Goal: Information Seeking & Learning: Learn about a topic

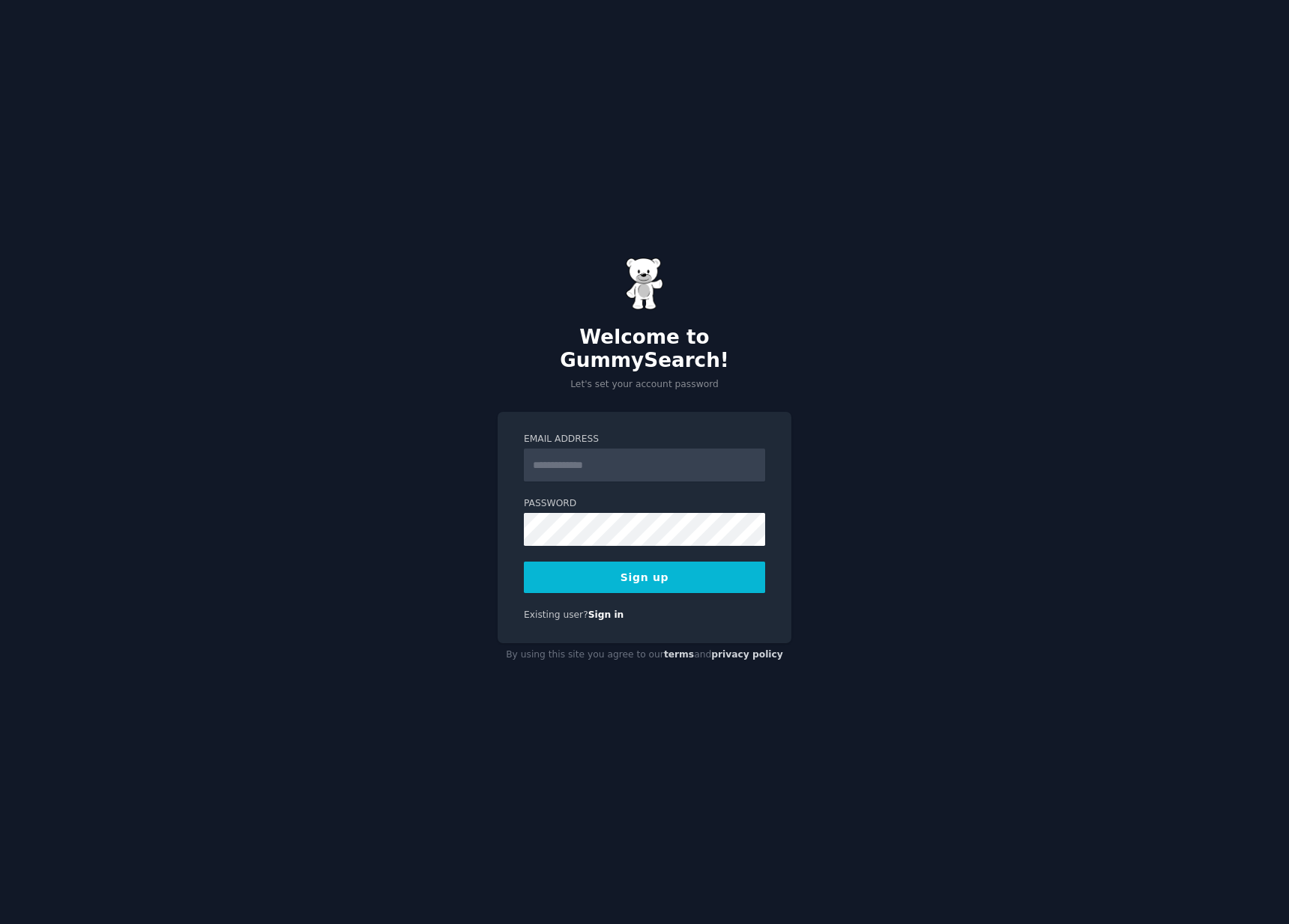
drag, startPoint x: 922, startPoint y: 419, endPoint x: 825, endPoint y: 483, distance: 116.2
click at [922, 419] on div "Welcome to GummySearch! Let's set your account password Email Address Password …" at bounding box center [644, 462] width 1289 height 924
click at [624, 449] on input "Email Address" at bounding box center [644, 465] width 241 height 33
click at [1014, 459] on div "Welcome to GummySearch! Let's set your account password Email Address Password …" at bounding box center [644, 462] width 1289 height 924
click at [597, 610] on link "Sign in" at bounding box center [606, 614] width 36 height 10
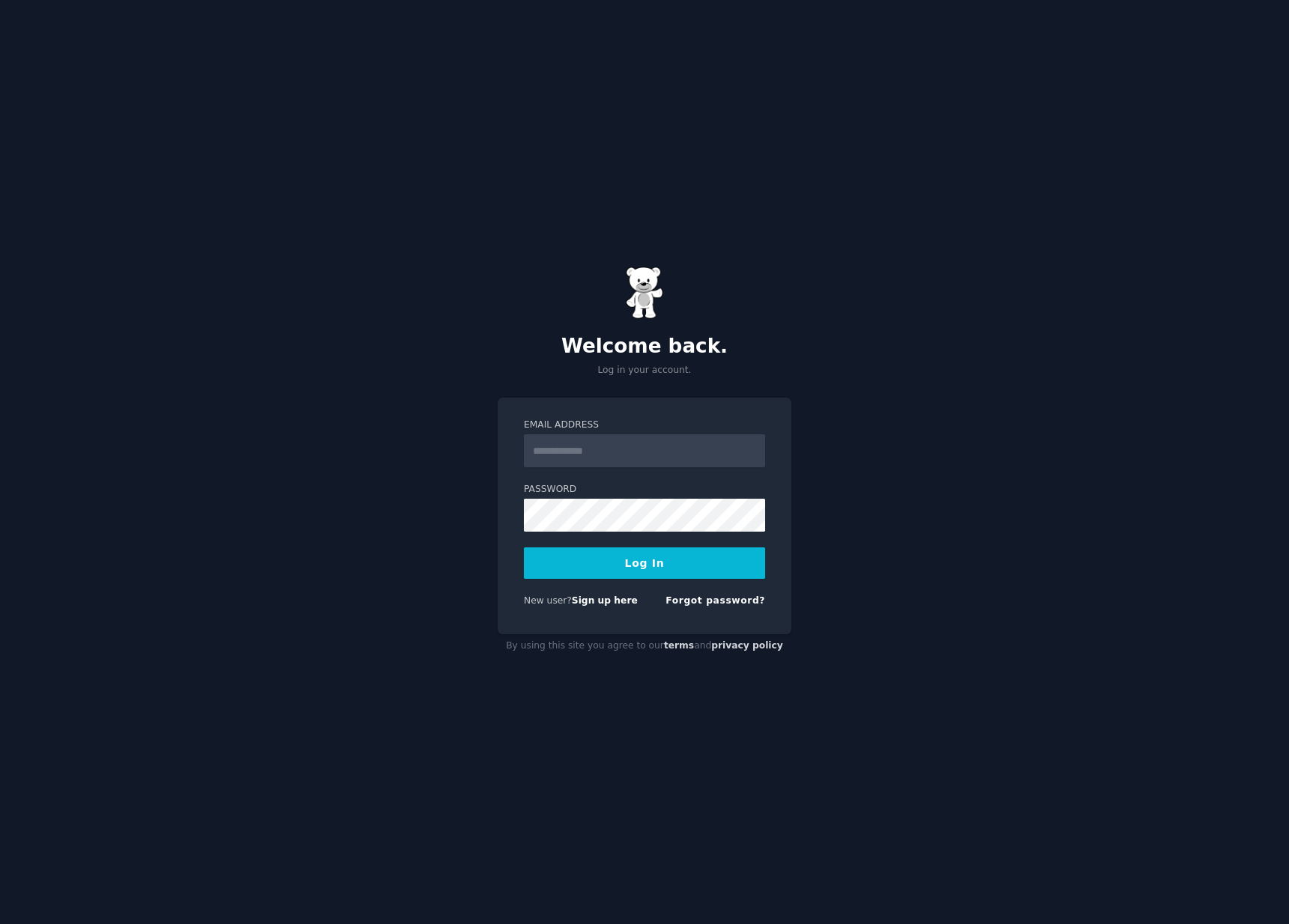
drag, startPoint x: 812, startPoint y: 355, endPoint x: 727, endPoint y: 469, distance: 142.2
click at [812, 357] on div "Welcome back. Log in your account. Email Address Password Log In New user? Sign…" at bounding box center [644, 462] width 1289 height 924
click at [708, 607] on div "Forgot password?" at bounding box center [715, 604] width 100 height 19
click at [713, 603] on link "Forgot password?" at bounding box center [715, 601] width 100 height 10
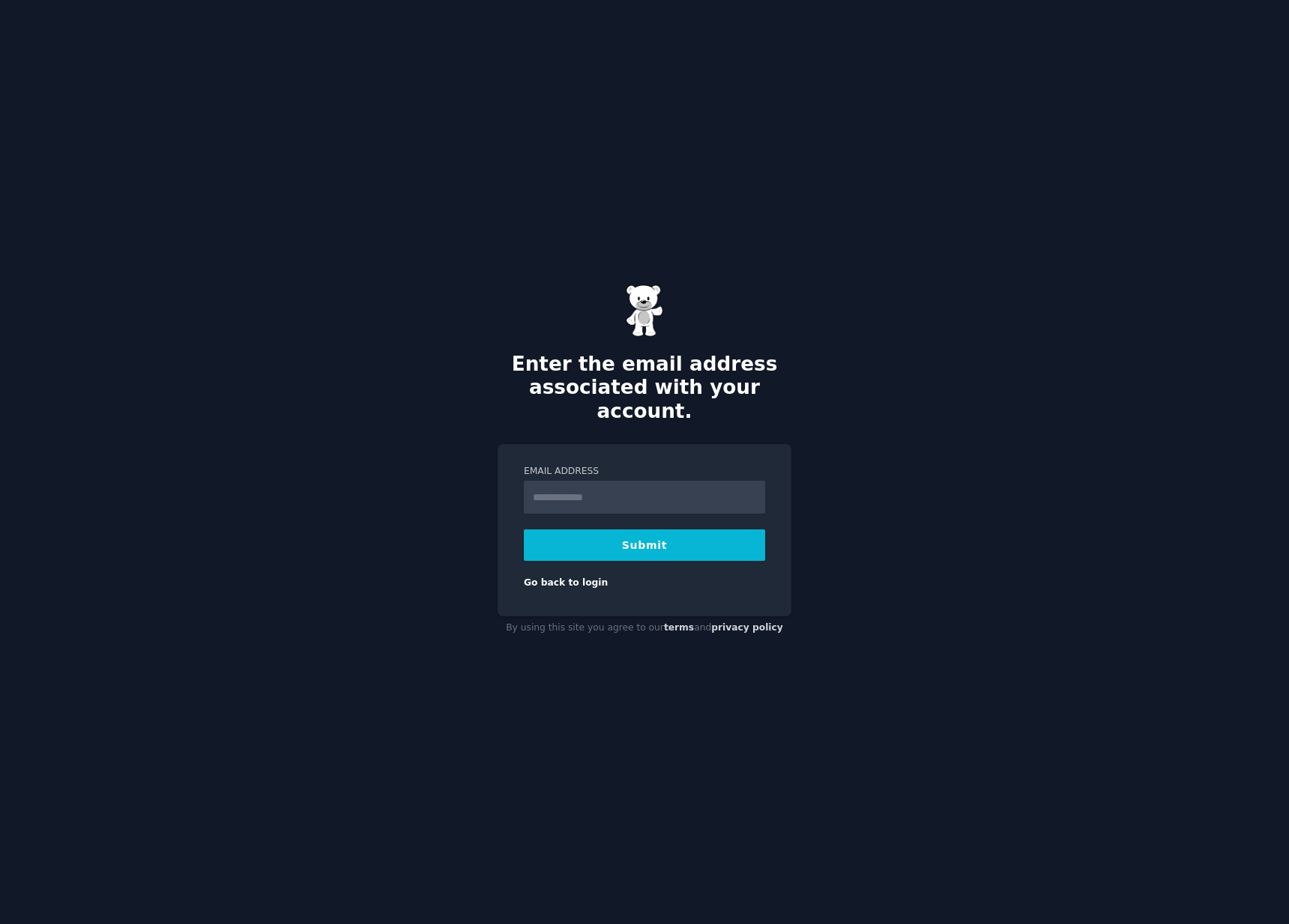
click at [643, 492] on input "Email Address" at bounding box center [644, 496] width 241 height 33
type input "**********"
drag, startPoint x: 941, startPoint y: 428, endPoint x: 719, endPoint y: 559, distance: 257.8
click at [935, 431] on div "**********" at bounding box center [644, 462] width 1289 height 924
click at [658, 533] on button "Submit" at bounding box center [644, 546] width 241 height 32
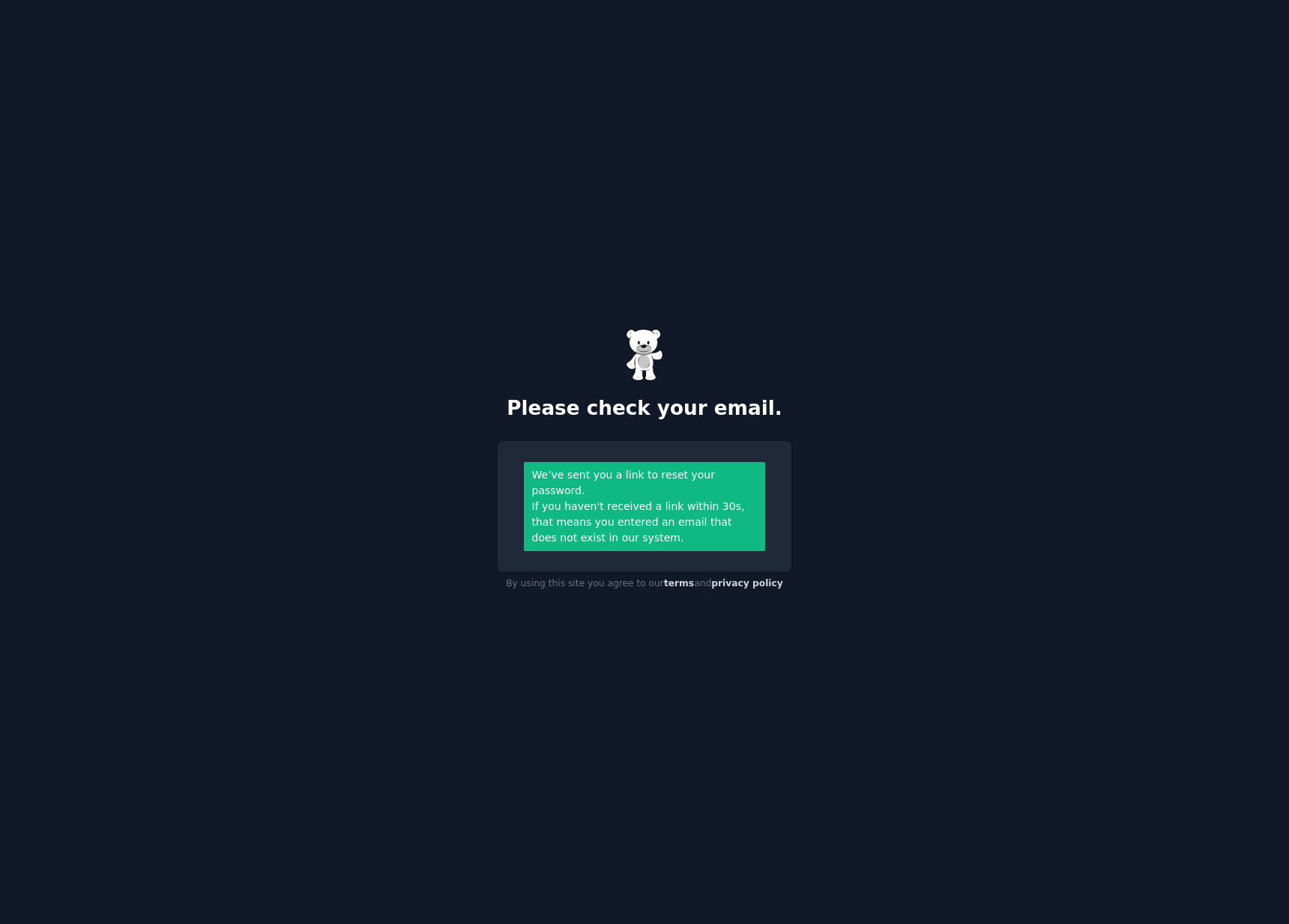
drag, startPoint x: 993, startPoint y: 433, endPoint x: 852, endPoint y: 404, distance: 144.0
click at [983, 434] on div "Please check your email. We’ve sent you a link to reset your password. If you h…" at bounding box center [644, 462] width 1289 height 924
click at [1034, 255] on div "Please check your email. We’ve sent you a link to reset your password. If you h…" at bounding box center [644, 462] width 1289 height 924
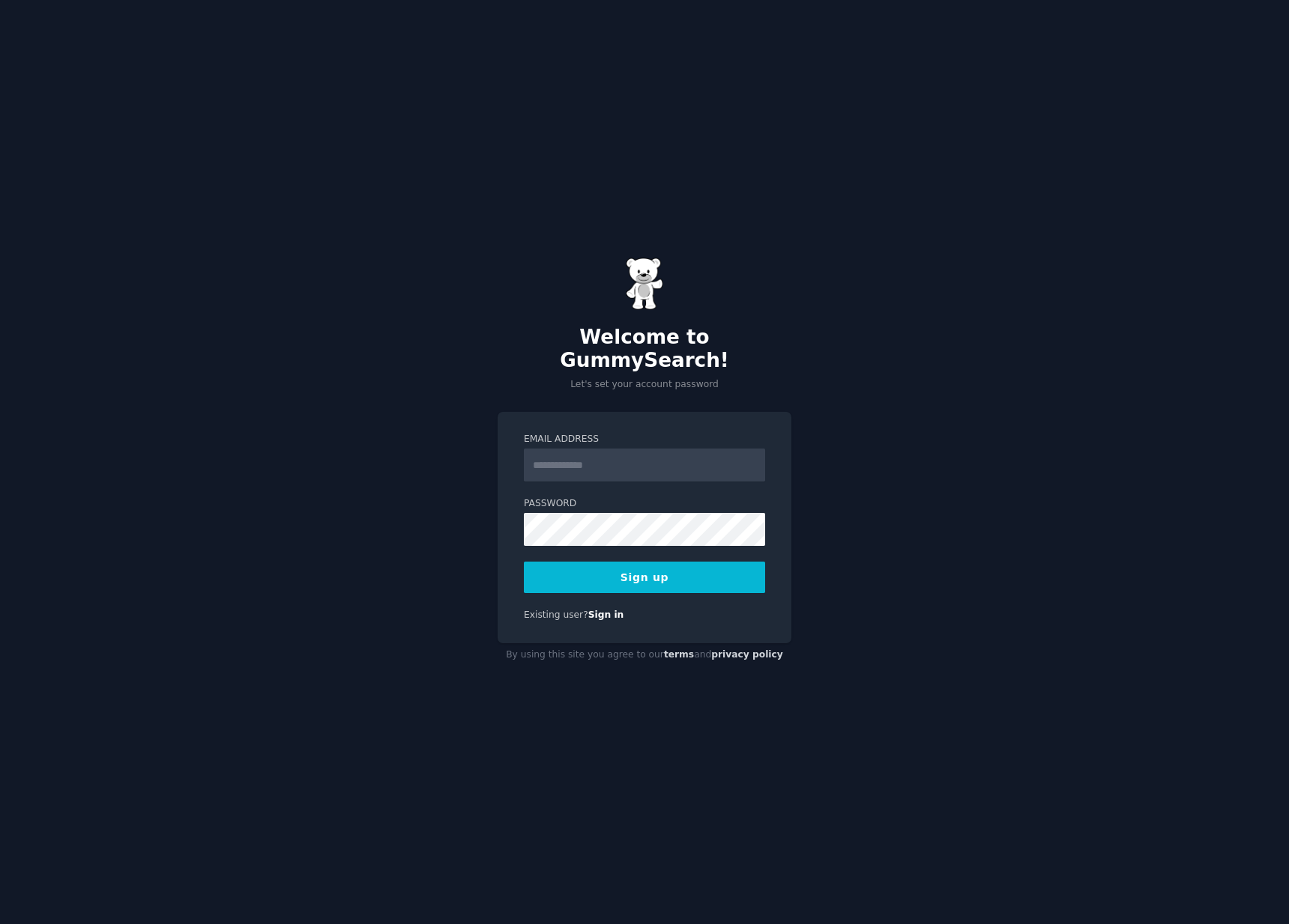
click at [599, 454] on input "Email Address" at bounding box center [644, 465] width 241 height 33
type input "**********"
click at [646, 561] on button "Sign up" at bounding box center [644, 577] width 241 height 32
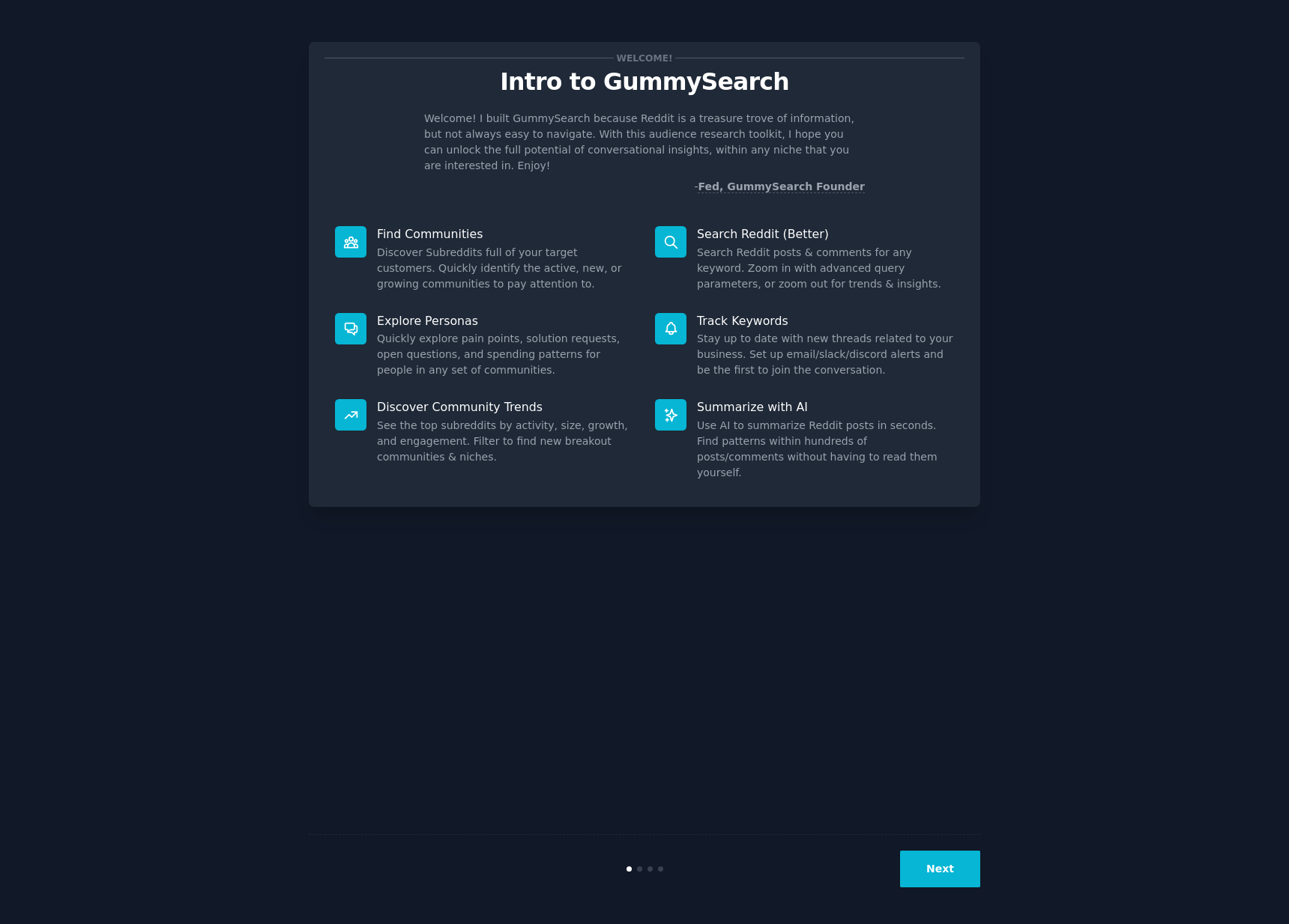
drag, startPoint x: 1157, startPoint y: 284, endPoint x: 987, endPoint y: 864, distance: 604.4
click at [1156, 285] on div "Welcome! Intro to GummySearch Welcome! I built GummySearch because Reddit is a …" at bounding box center [644, 462] width 1247 height 882
click at [963, 857] on button "Next" at bounding box center [940, 868] width 80 height 36
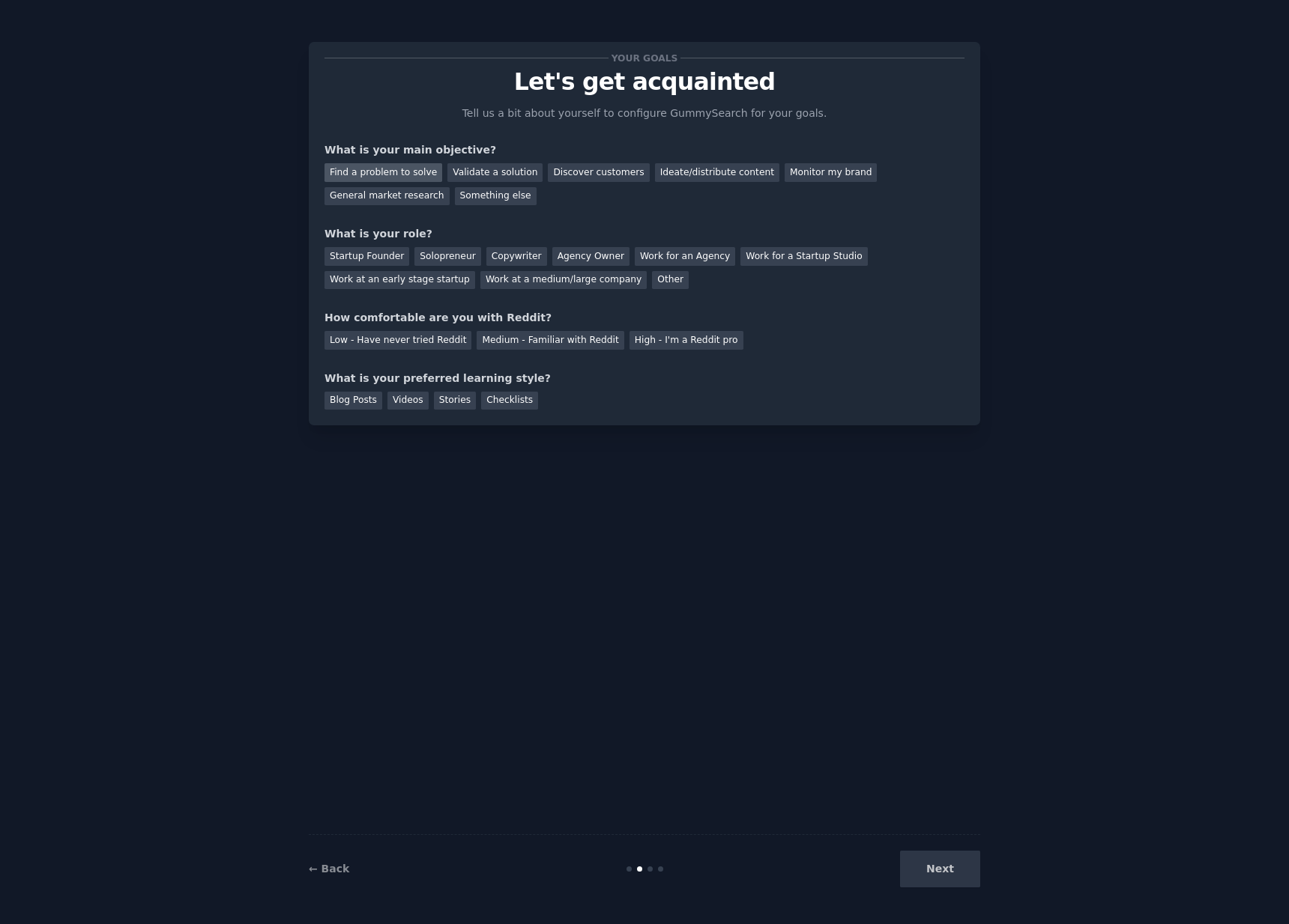
click at [379, 176] on div "Find a problem to solve" at bounding box center [383, 173] width 118 height 19
click at [423, 192] on div "General market research" at bounding box center [387, 196] width 126 height 19
click at [370, 254] on div "Startup Founder" at bounding box center [366, 257] width 85 height 19
click at [539, 341] on div "Medium - Familiar with Reddit" at bounding box center [551, 340] width 147 height 19
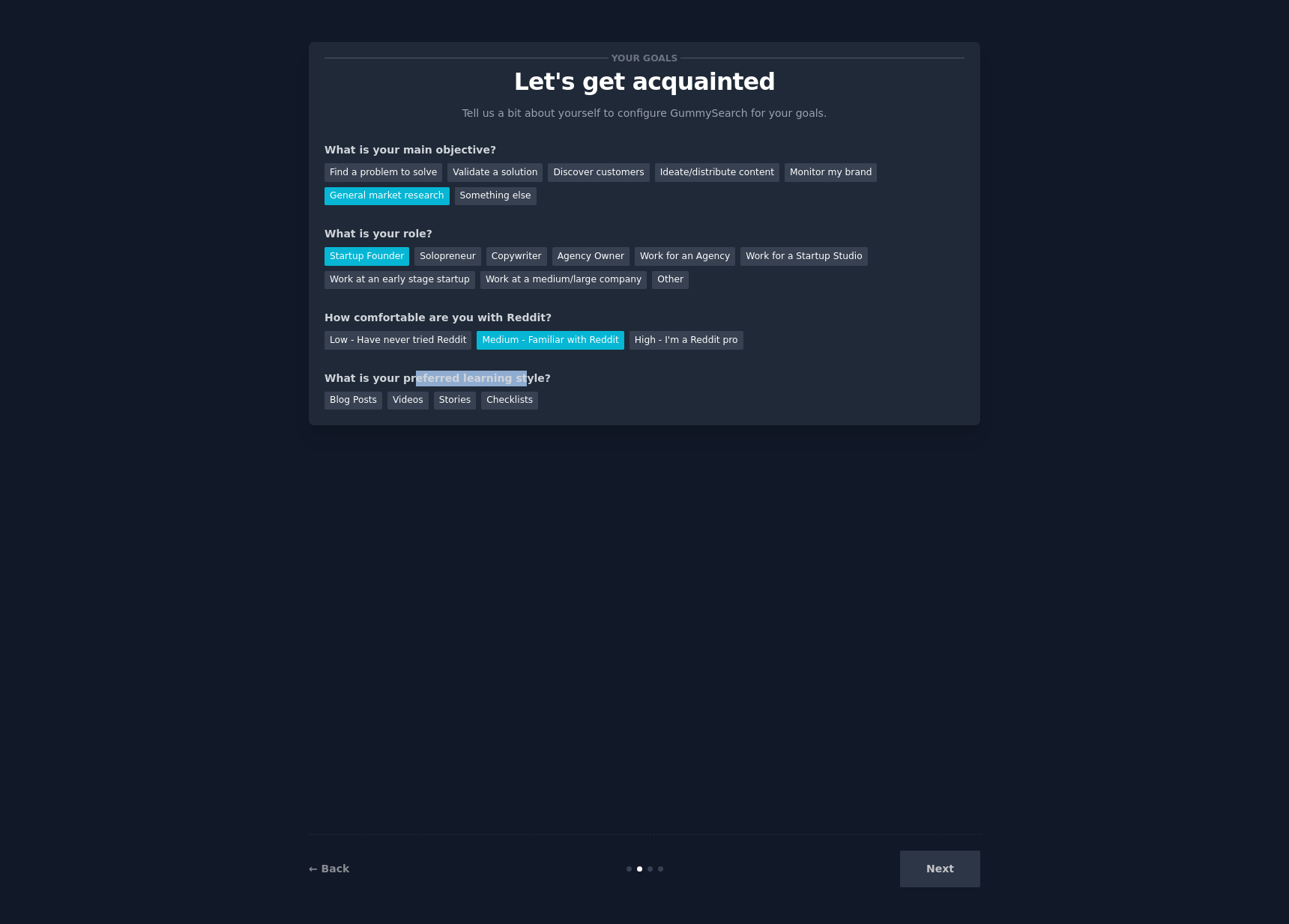
drag, startPoint x: 401, startPoint y: 380, endPoint x: 496, endPoint y: 384, distance: 95.1
click at [496, 384] on div "What is your preferred learning style?" at bounding box center [644, 378] width 640 height 16
drag, startPoint x: 400, startPoint y: 403, endPoint x: 446, endPoint y: 400, distance: 46.1
click at [400, 403] on div "Videos" at bounding box center [408, 401] width 41 height 19
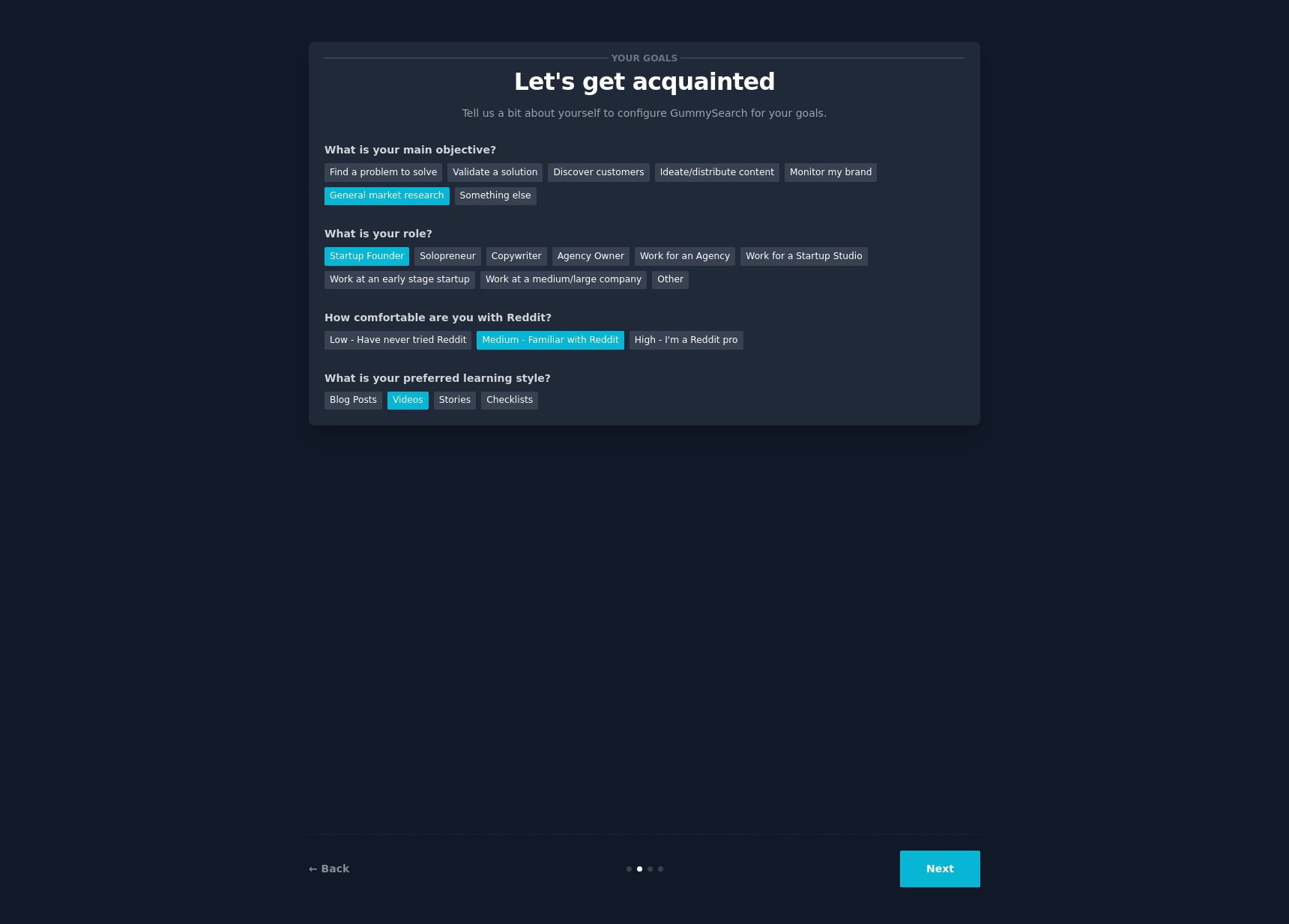
click at [966, 875] on button "Next" at bounding box center [940, 868] width 80 height 36
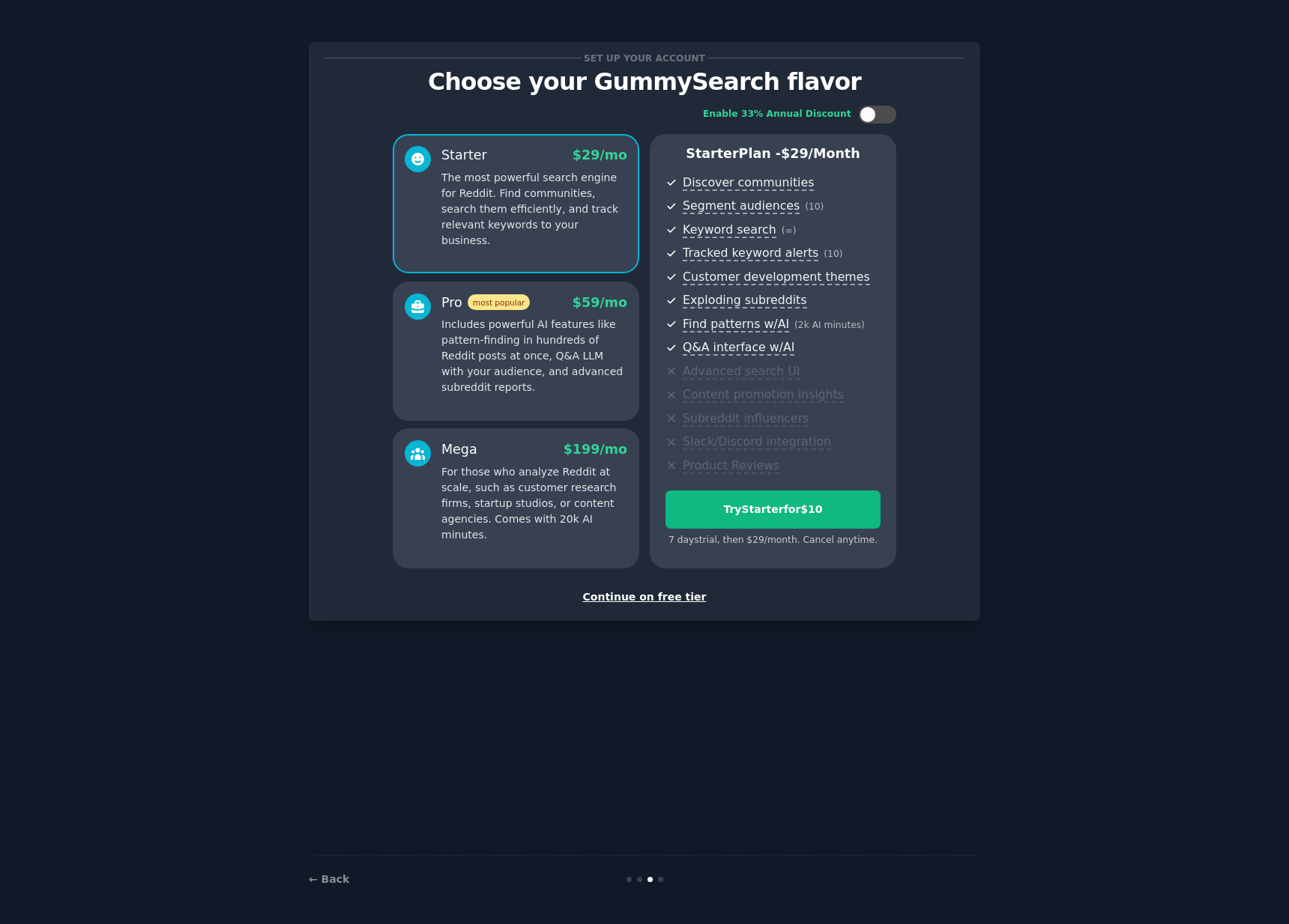
click at [675, 602] on div "Continue on free tier" at bounding box center [644, 597] width 640 height 16
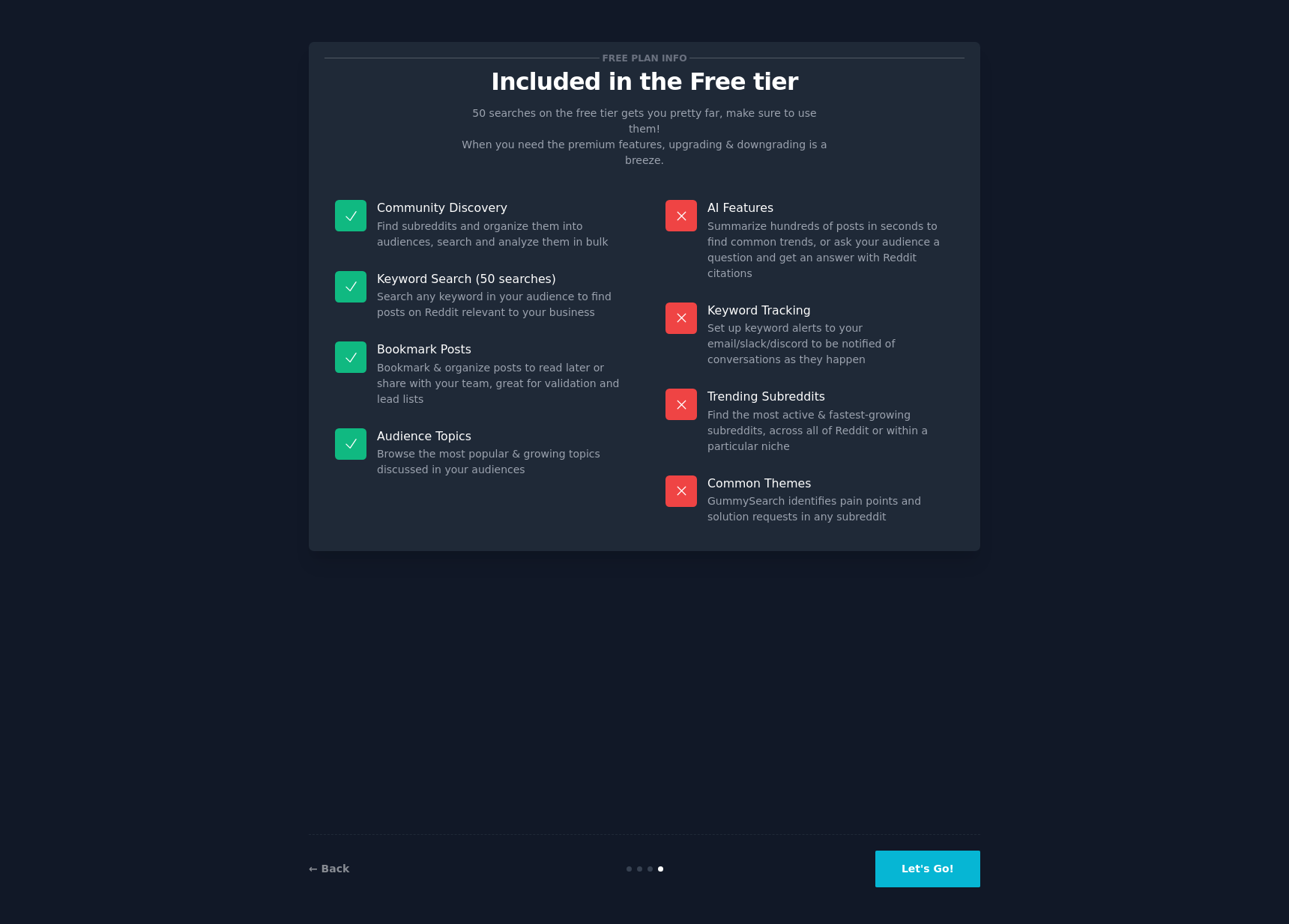
click at [928, 878] on button "Let's Go!" at bounding box center [927, 868] width 105 height 36
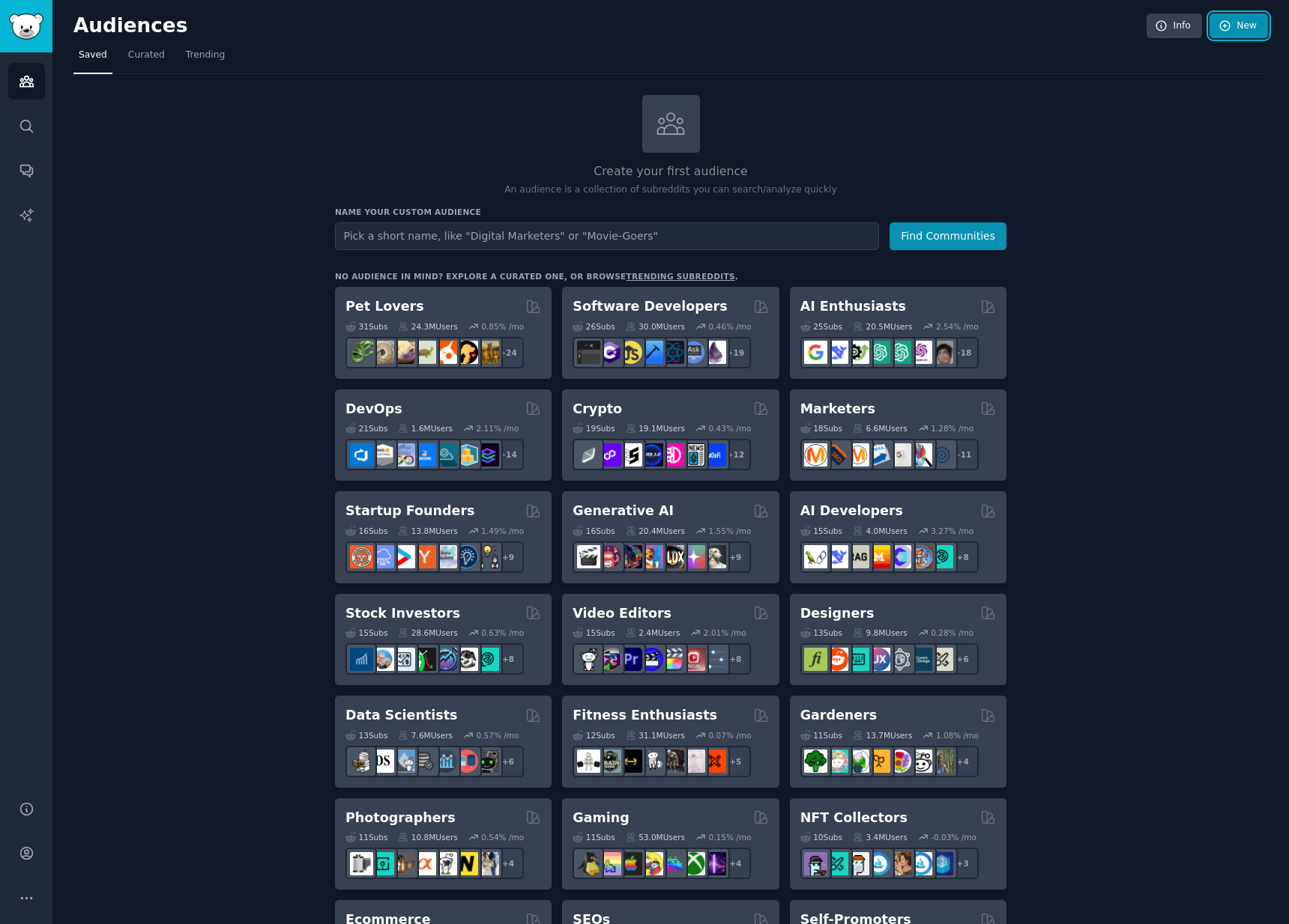
click at [1230, 26] on link "New" at bounding box center [1239, 26] width 59 height 25
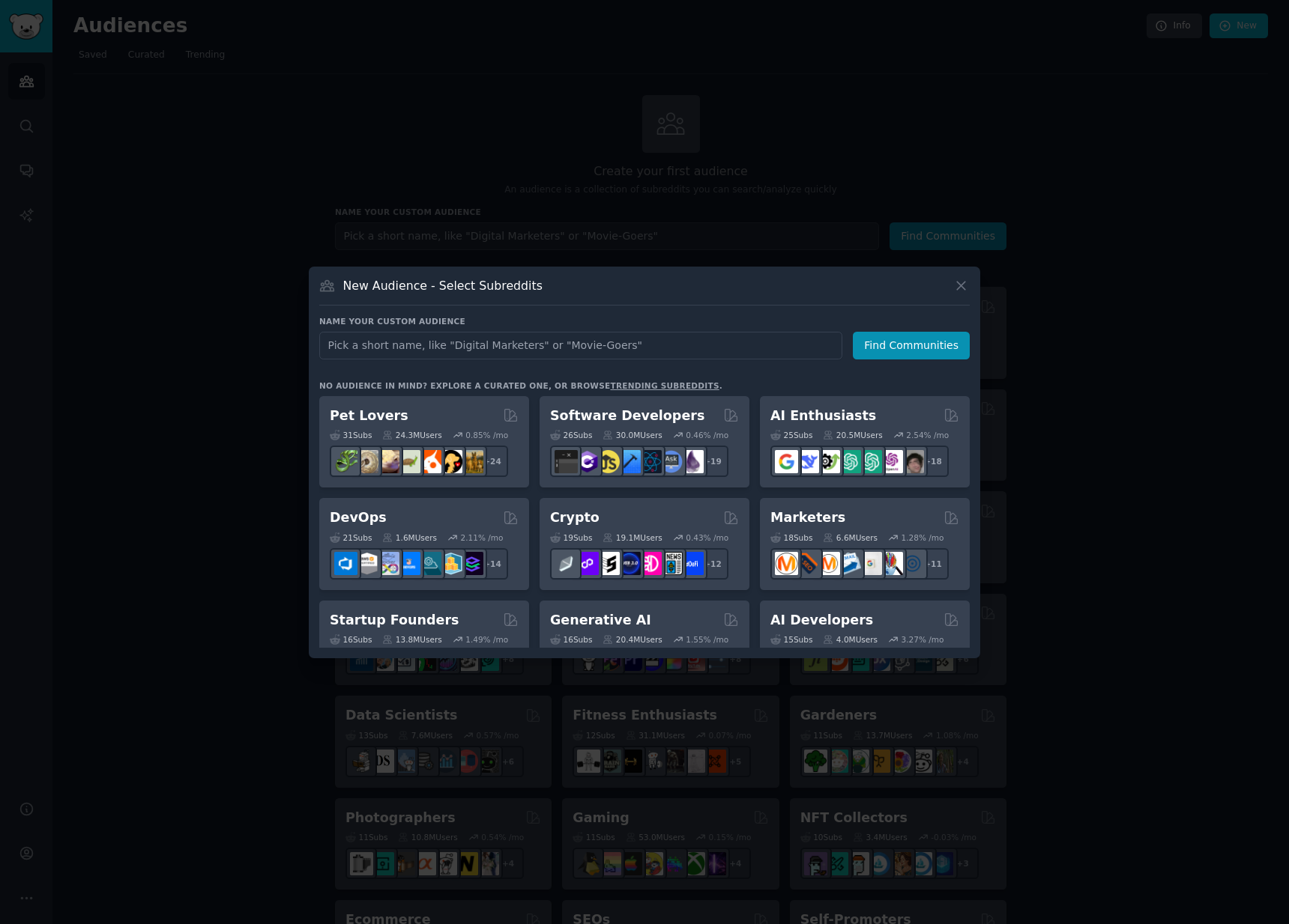
click at [730, 349] on input "text" at bounding box center [580, 346] width 524 height 28
type input "Small Business"
click at [913, 346] on button "Find Communities" at bounding box center [911, 346] width 117 height 28
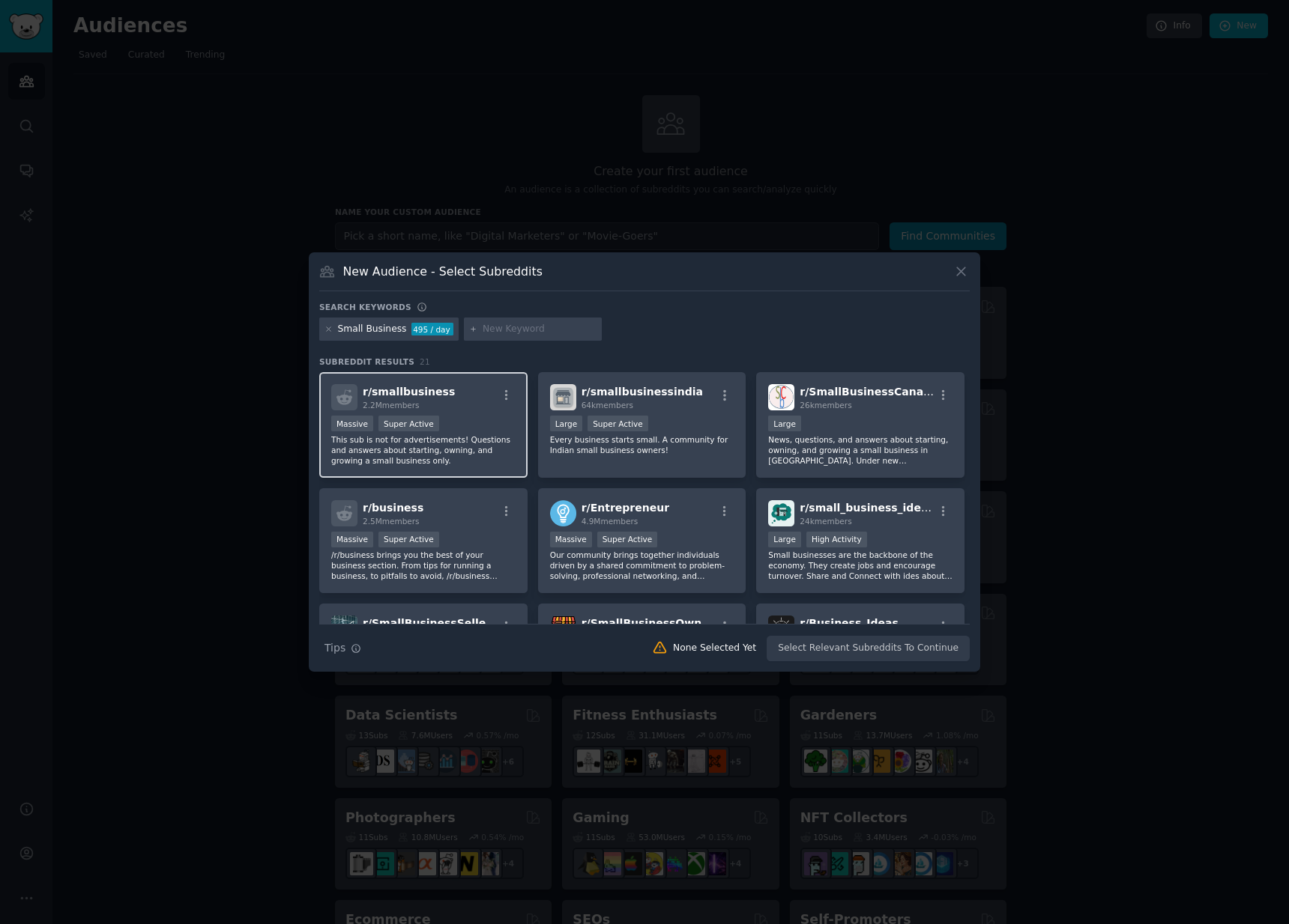
click at [480, 390] on div "r/ smallbusiness 2.2M members" at bounding box center [423, 397] width 184 height 26
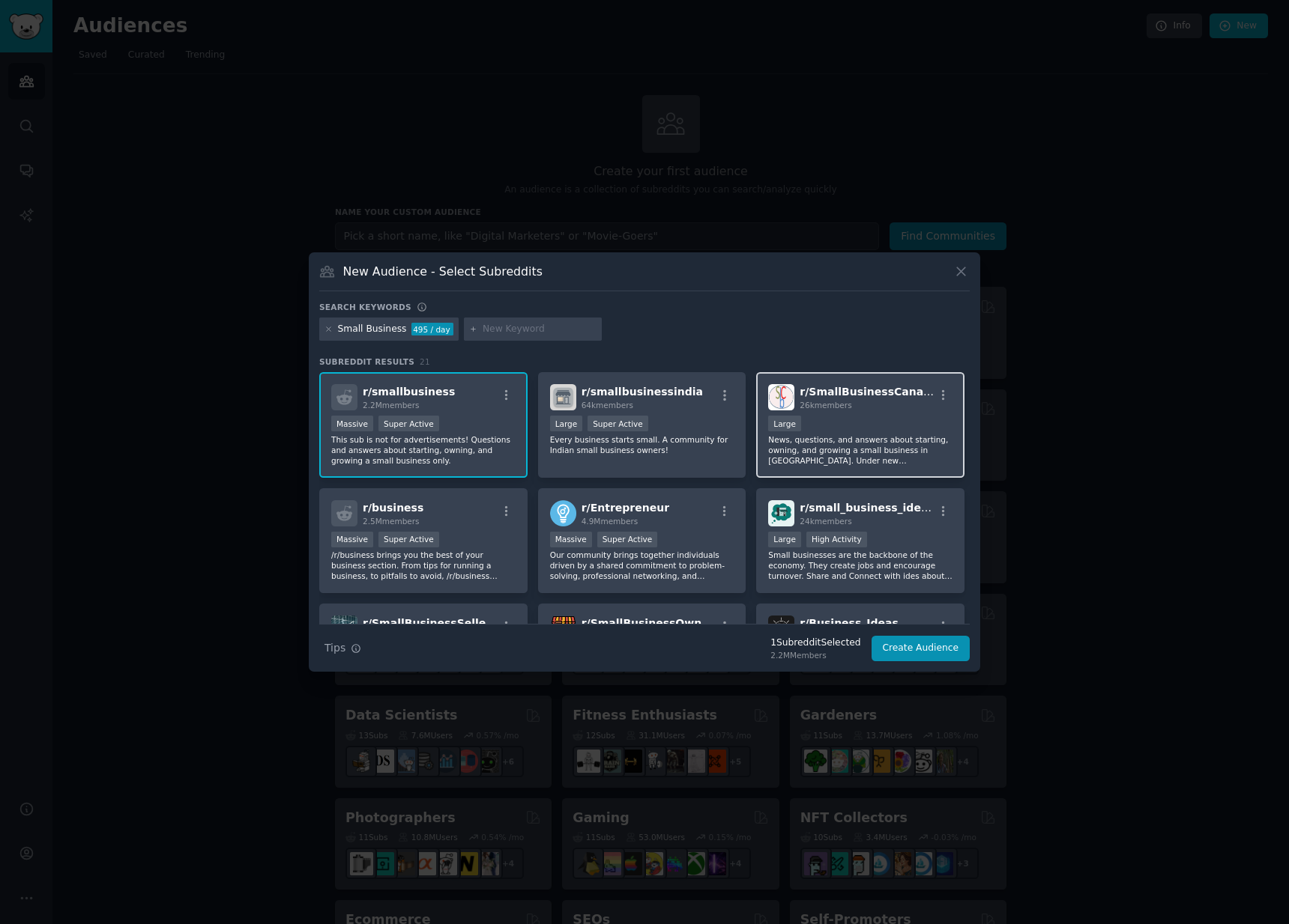
click at [853, 424] on div "10,000 - 100,000 members Large" at bounding box center [860, 425] width 184 height 19
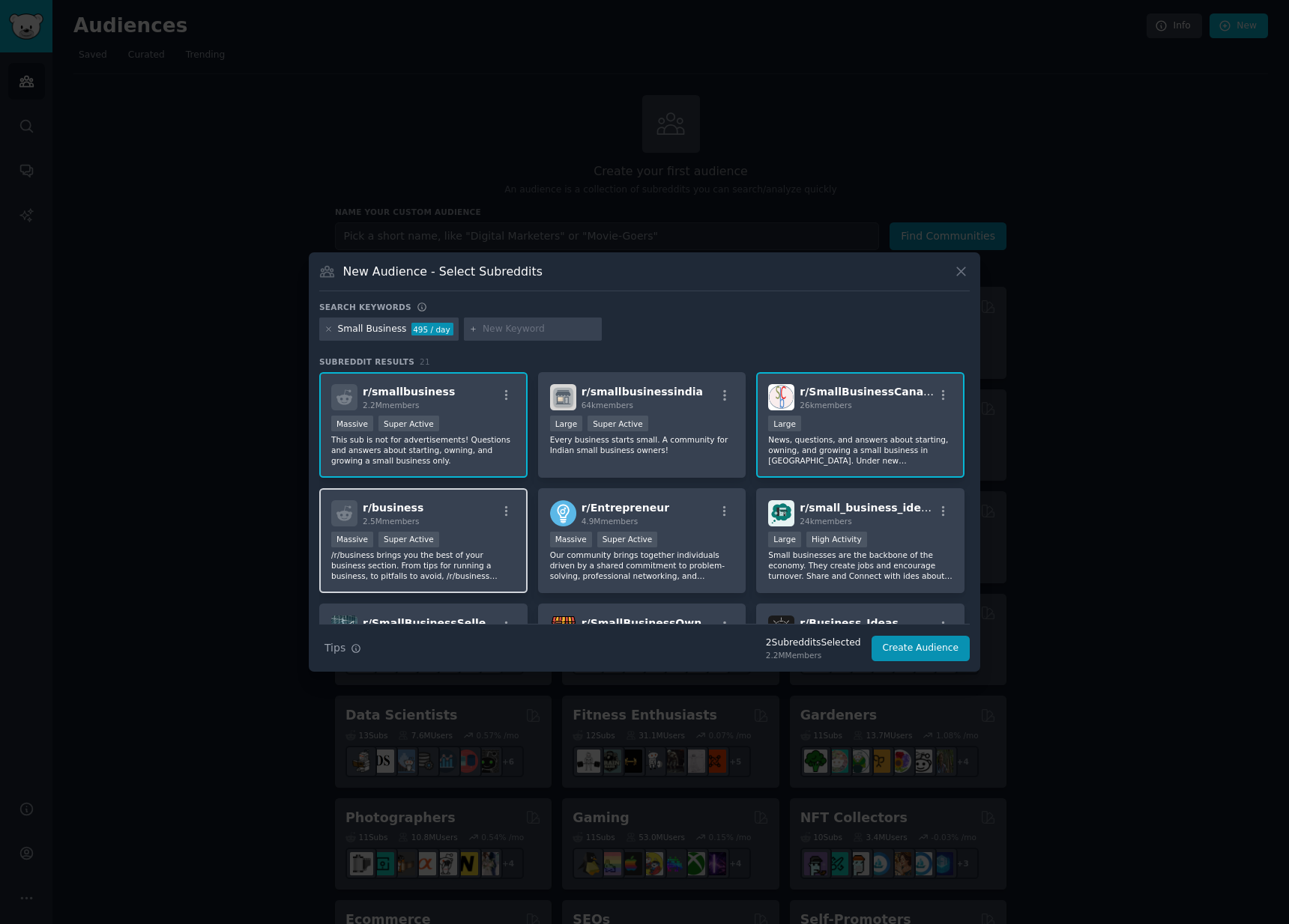
click at [449, 526] on div "r/ business 2.5M members" at bounding box center [423, 513] width 184 height 26
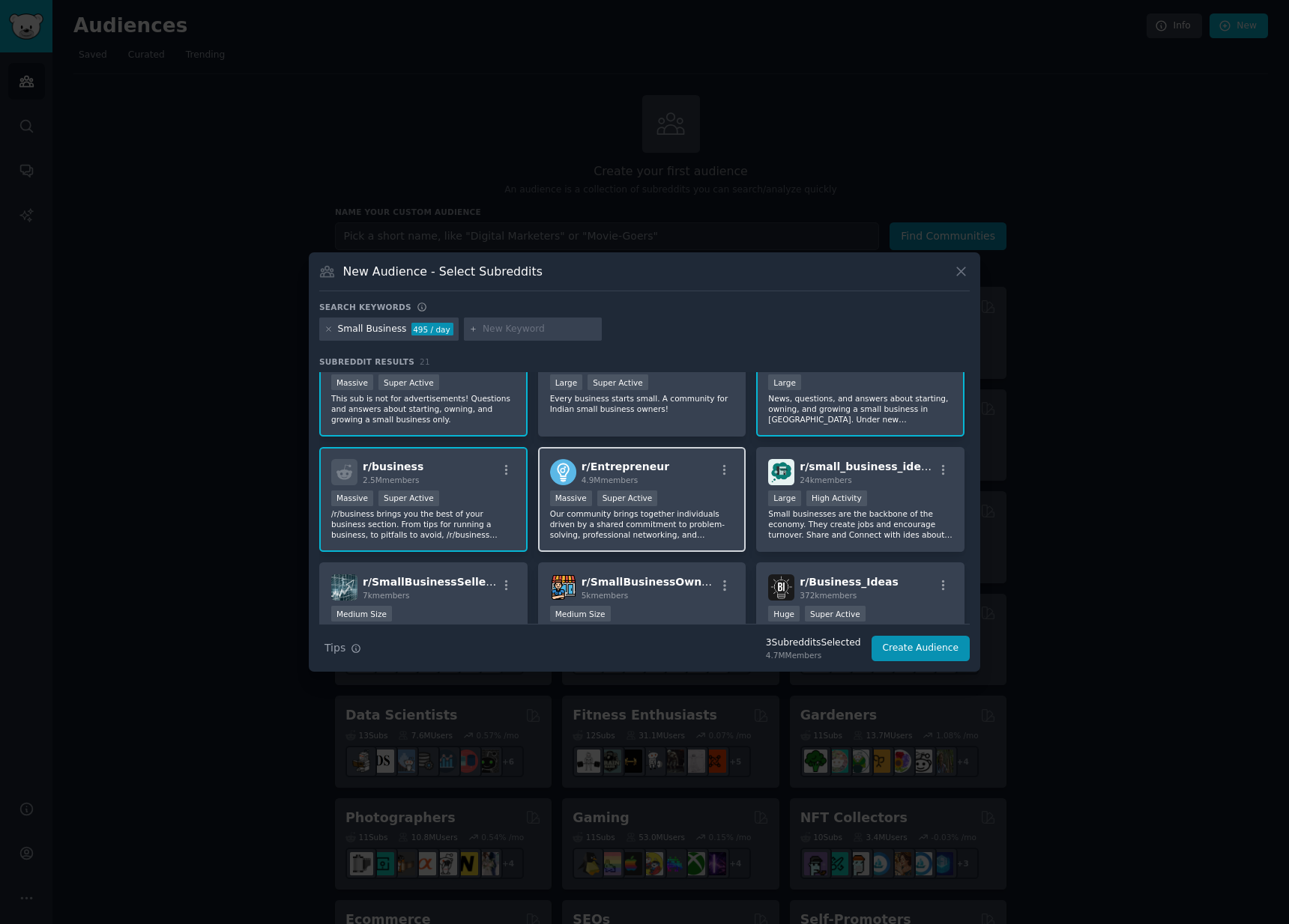
click at [699, 500] on div ">= 95th percentile for submissions / day Massive Super Active" at bounding box center [643, 500] width 184 height 19
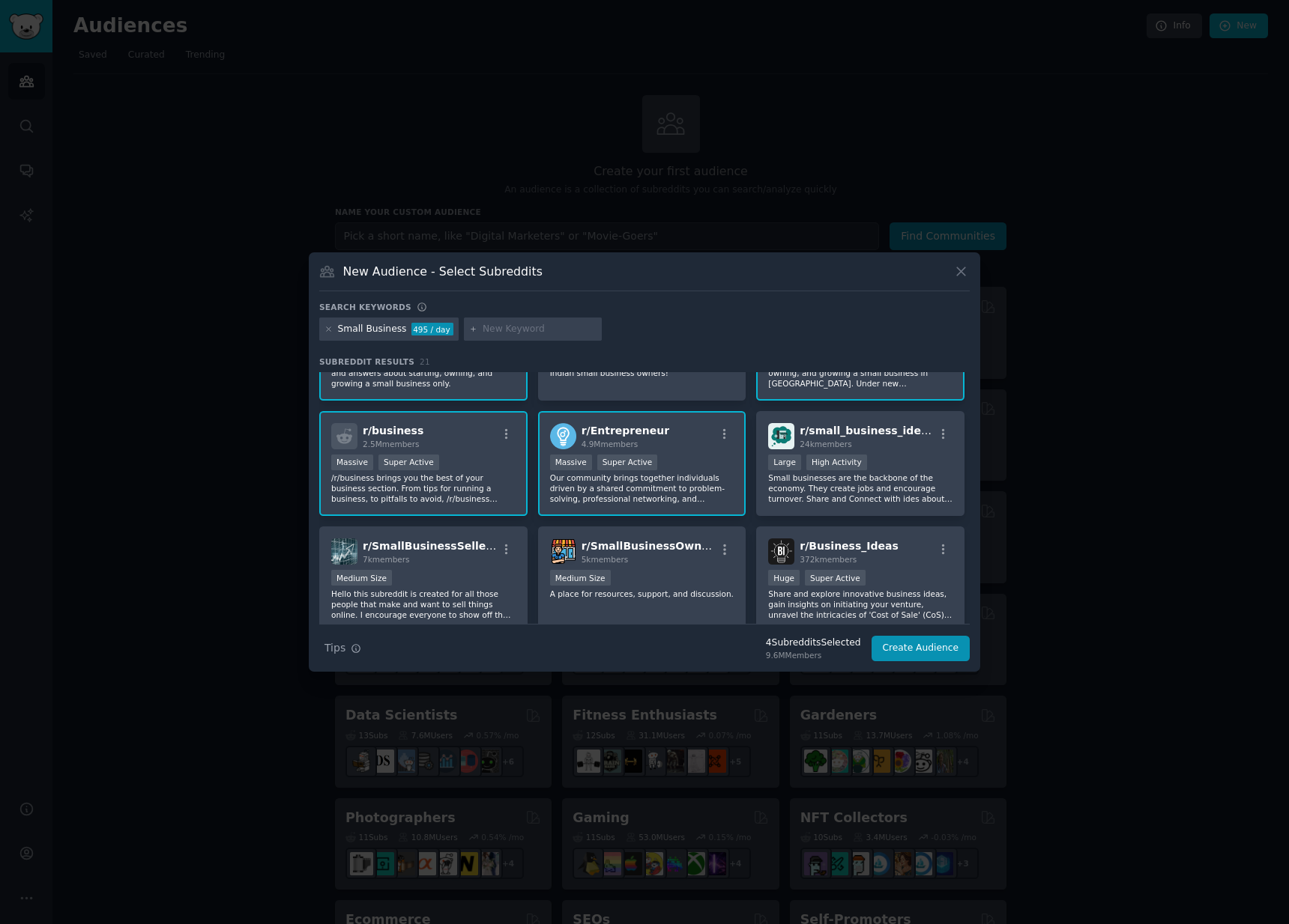
scroll to position [97, 0]
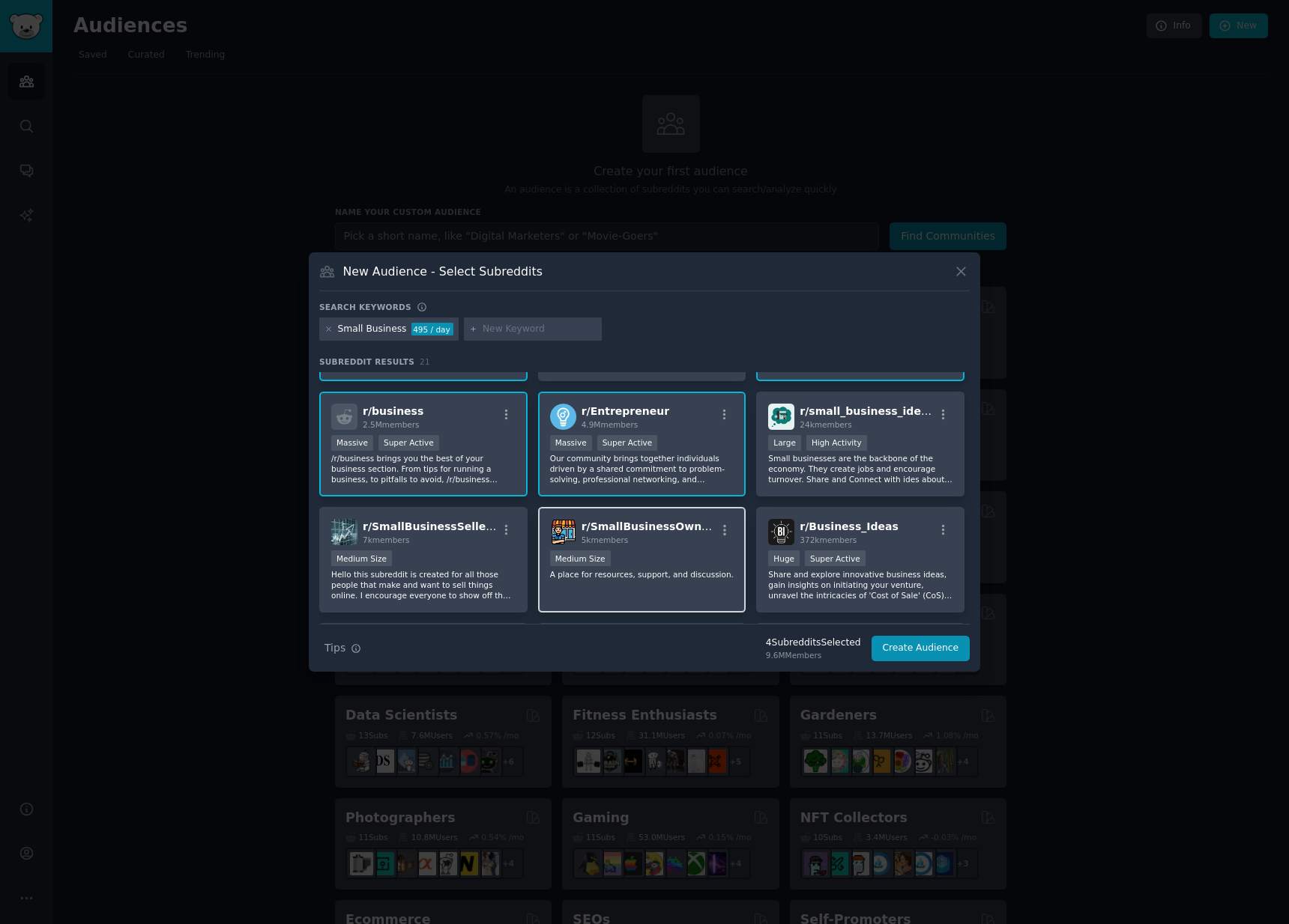
click at [679, 552] on div "1000 - 10,000 members Medium Size" at bounding box center [643, 560] width 184 height 19
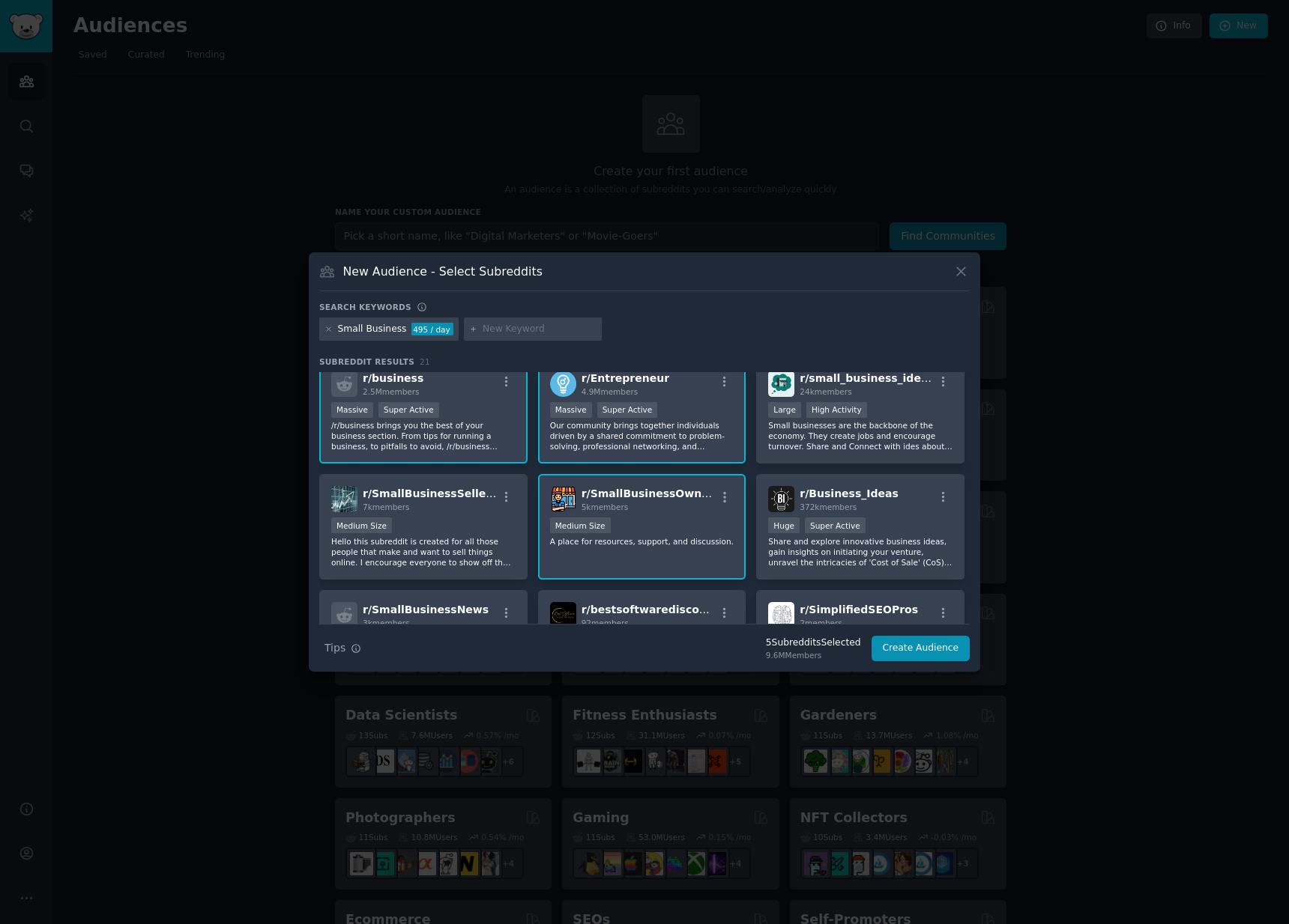
scroll to position [137, 0]
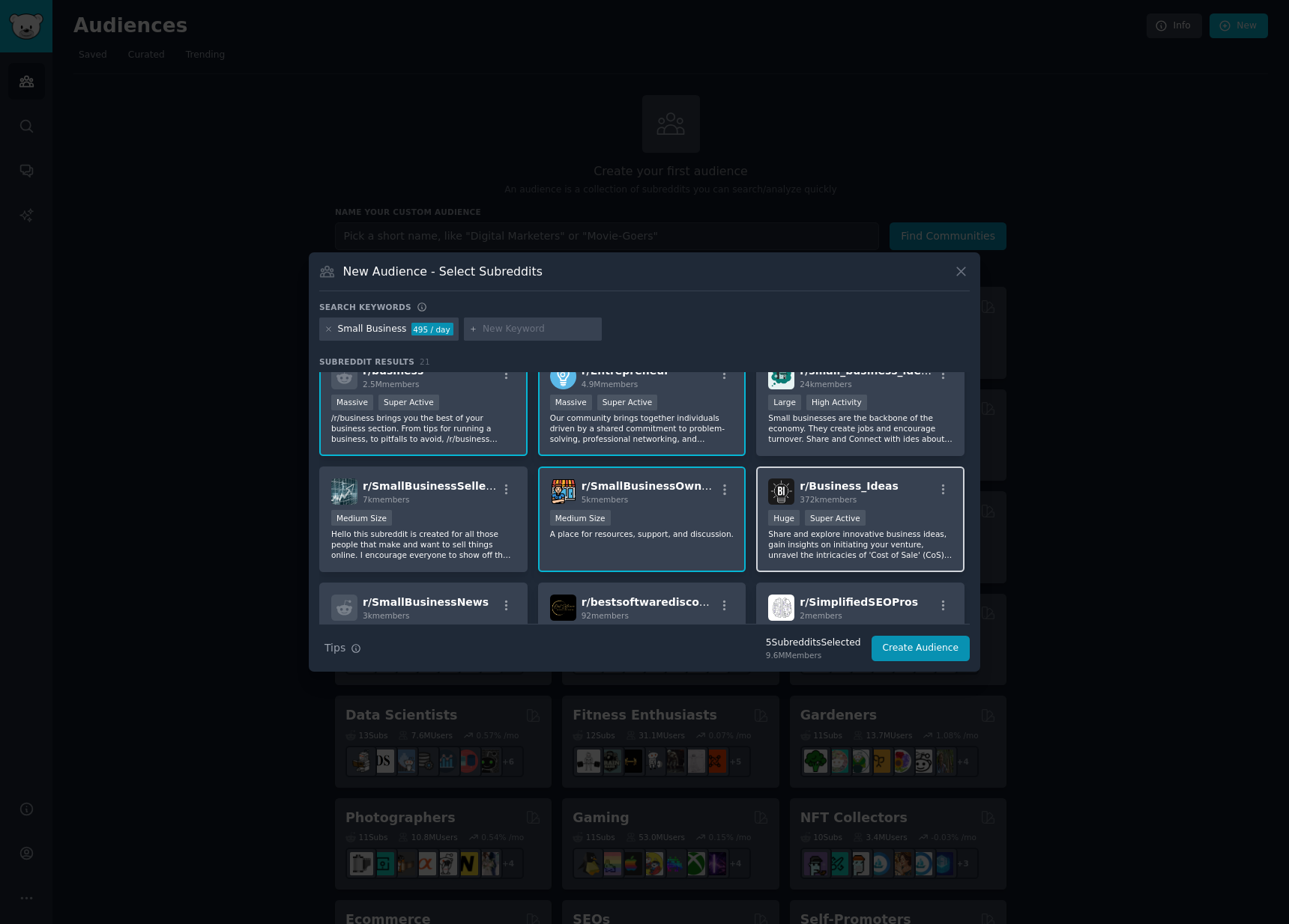
click at [883, 505] on div "372k members" at bounding box center [849, 499] width 99 height 10
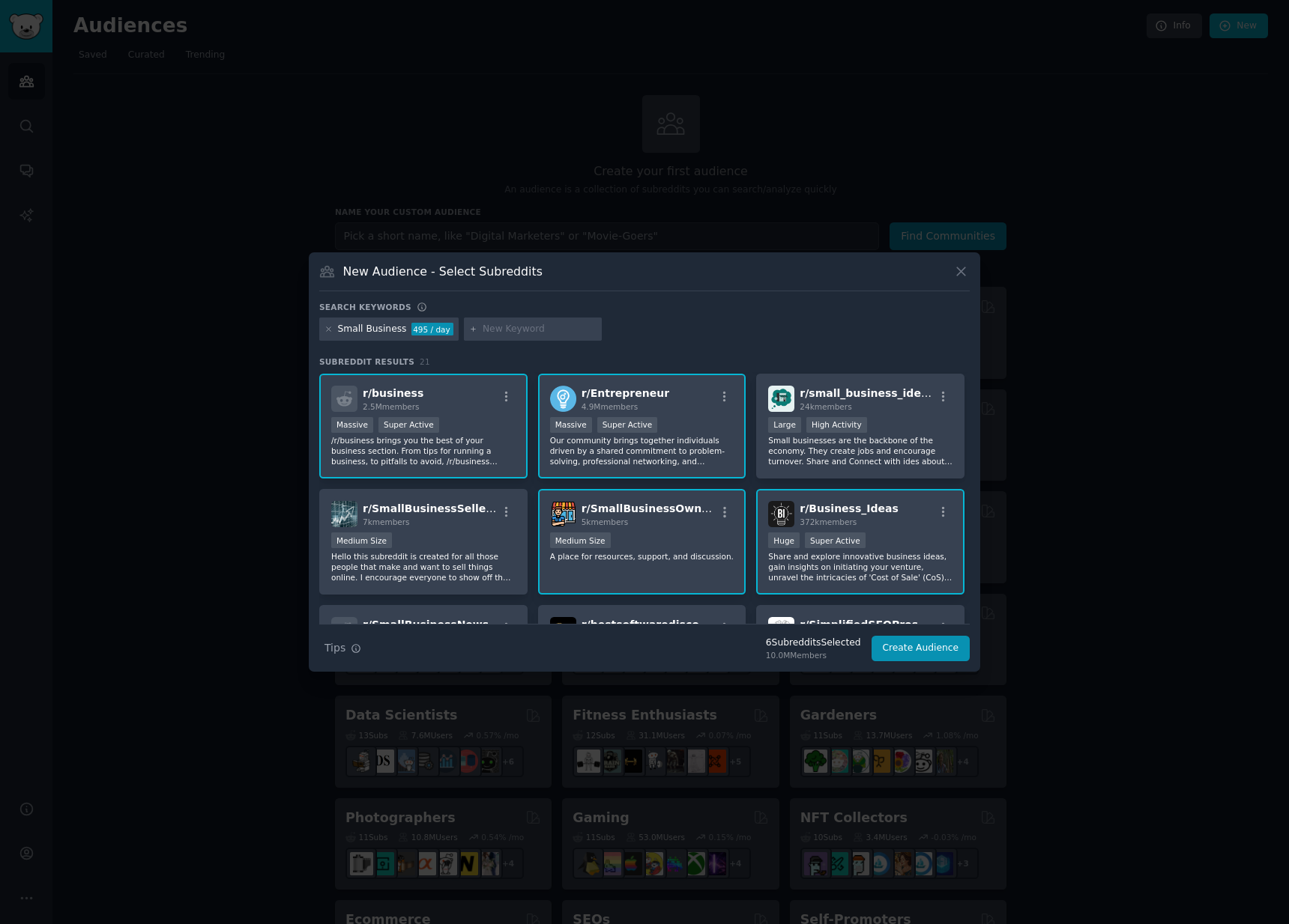
scroll to position [116, 0]
click at [924, 654] on button "Create Audience" at bounding box center [921, 648] width 99 height 25
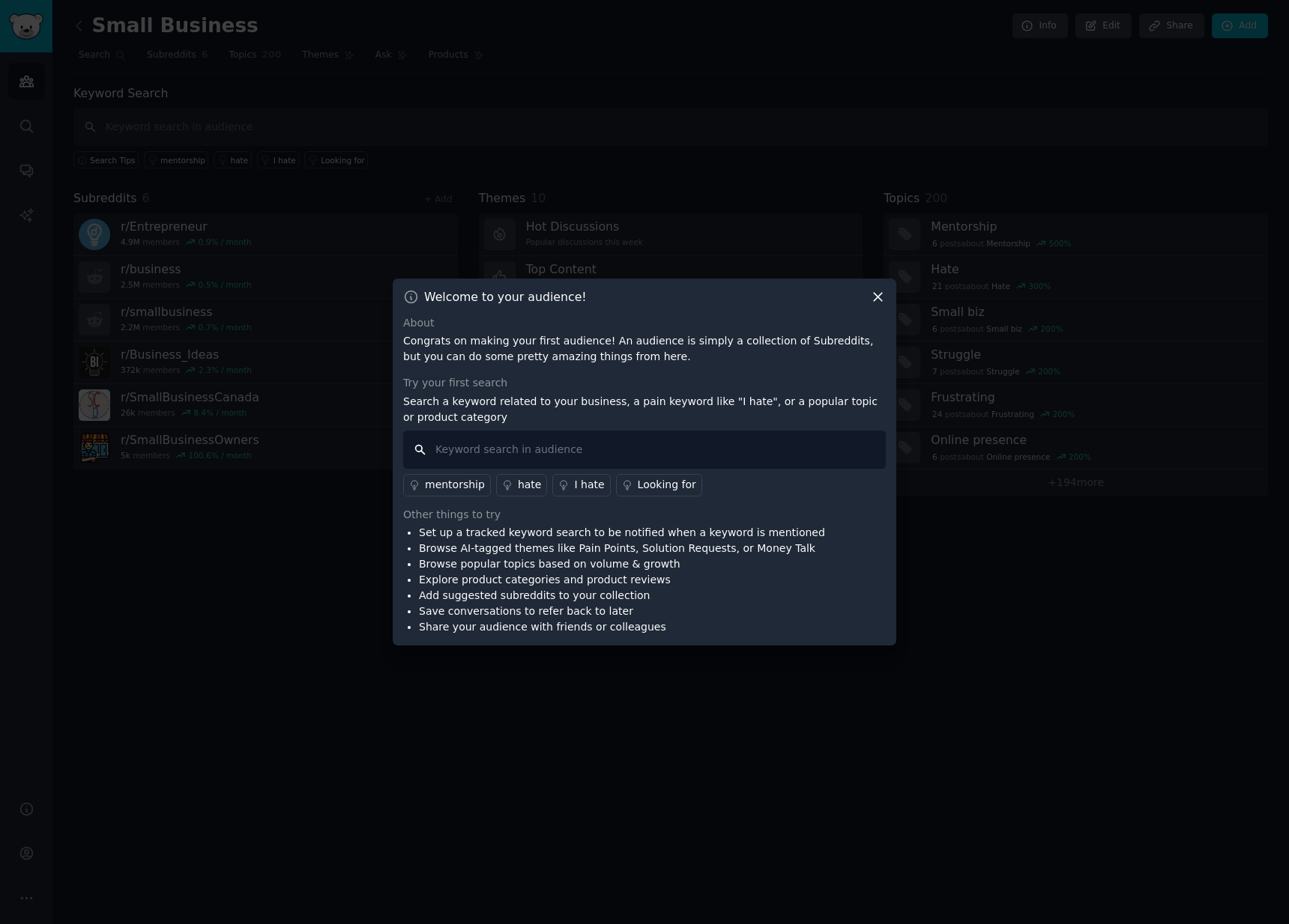
click at [701, 458] on input "text" at bounding box center [644, 449] width 483 height 38
type input "harvest"
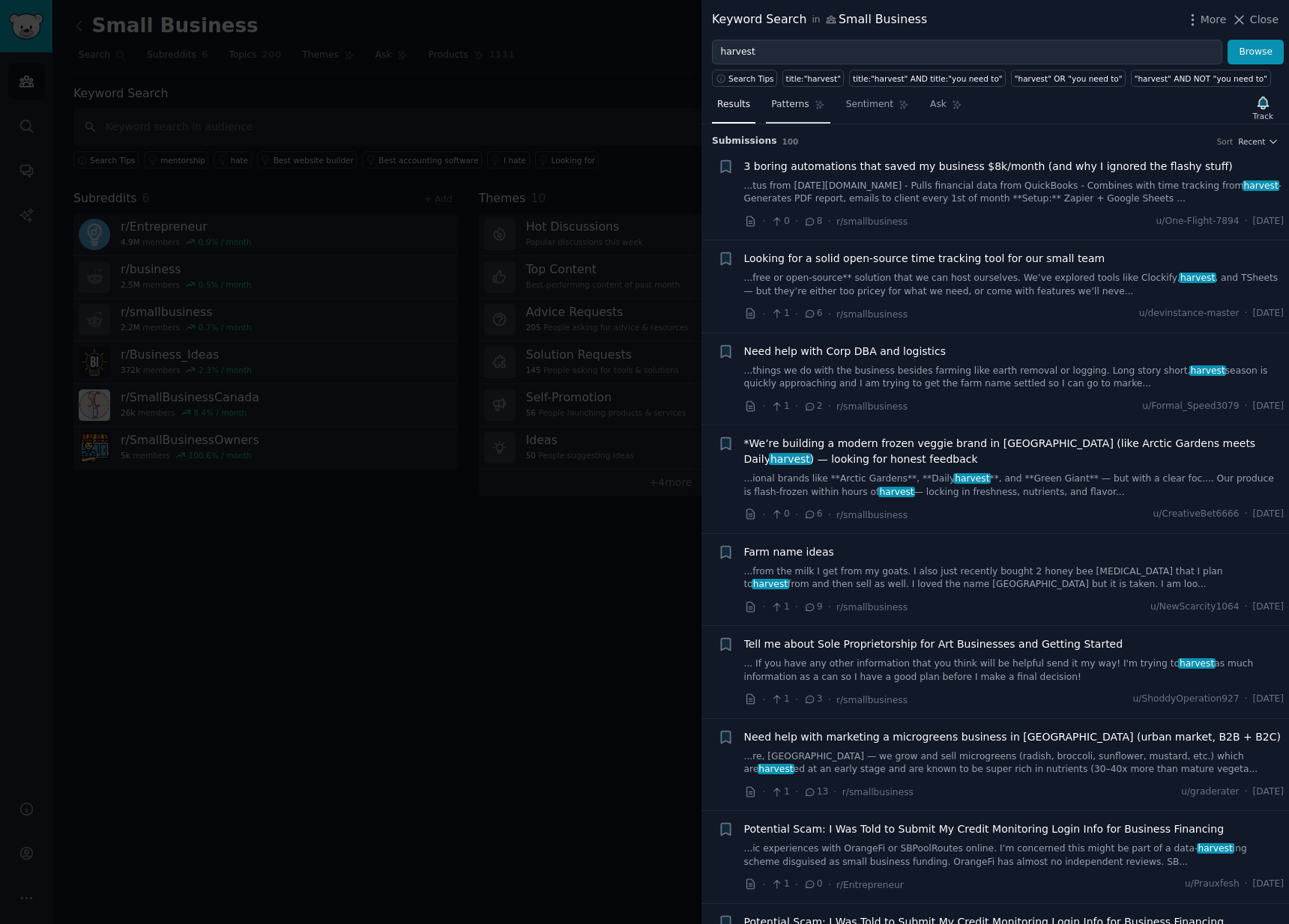
click at [793, 106] on span "Patterns" at bounding box center [790, 105] width 37 height 14
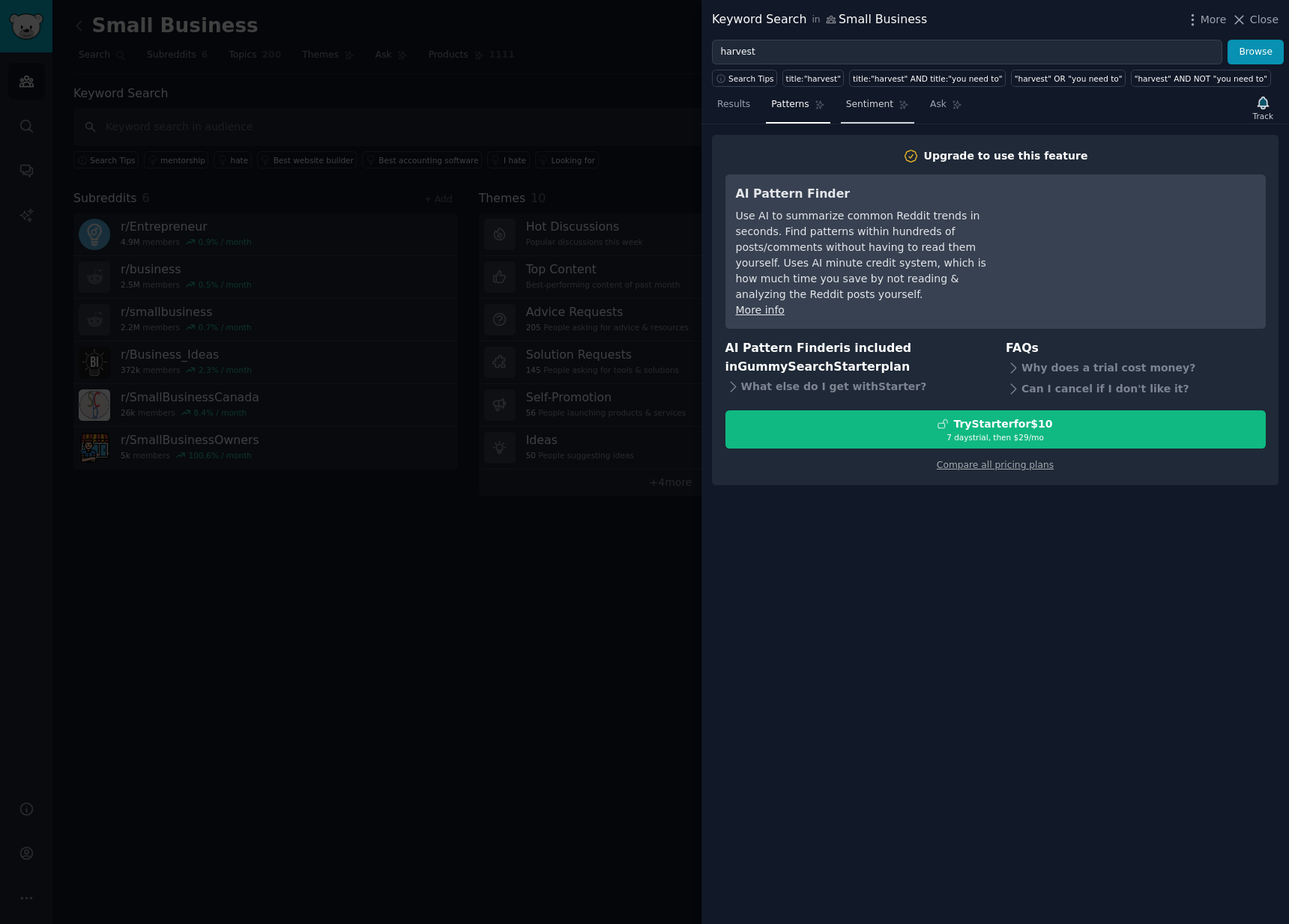
click at [874, 99] on span "Sentiment" at bounding box center [870, 105] width 47 height 14
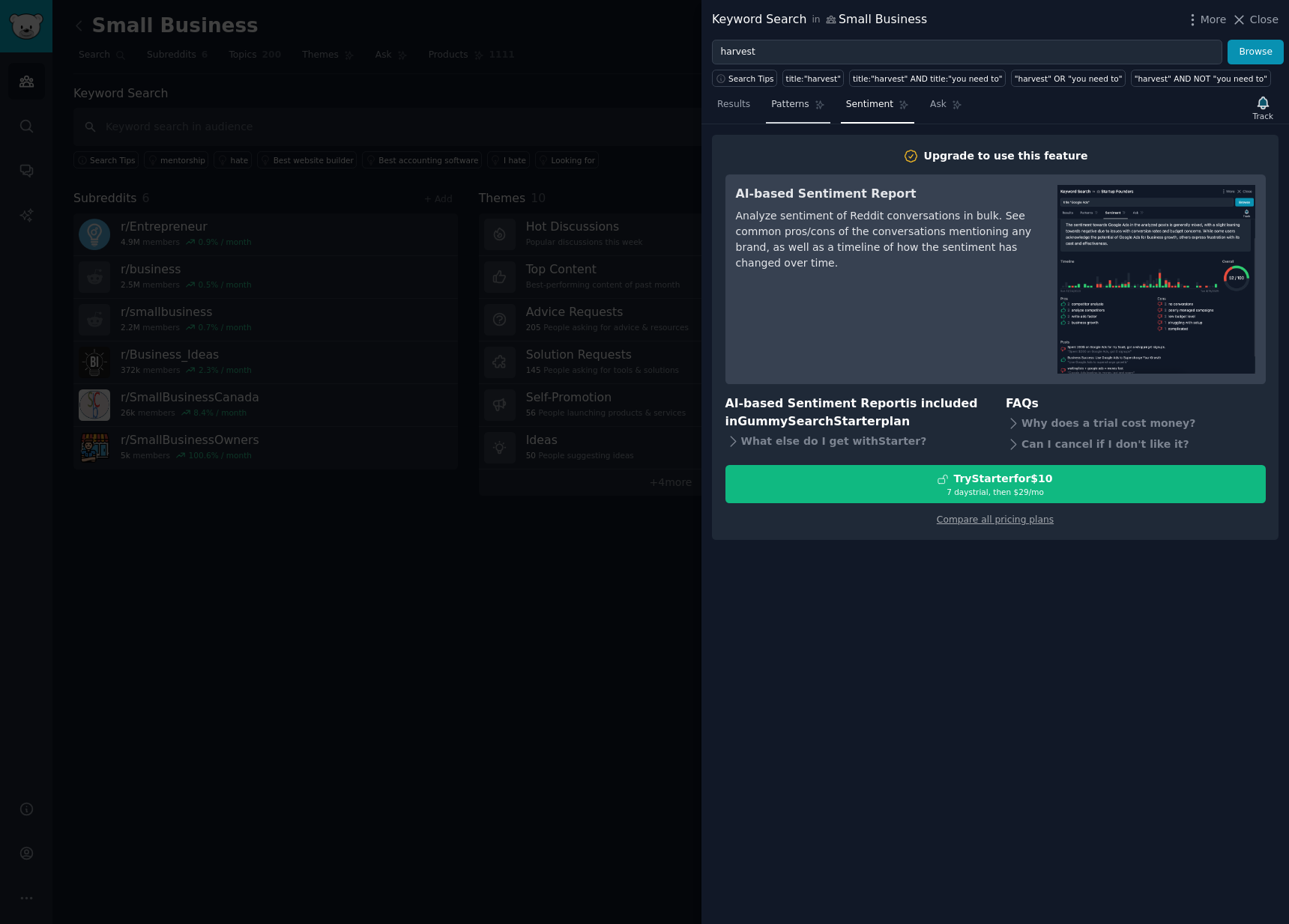
click at [810, 102] on link "Patterns" at bounding box center [798, 108] width 64 height 31
